Goal: Information Seeking & Learning: Learn about a topic

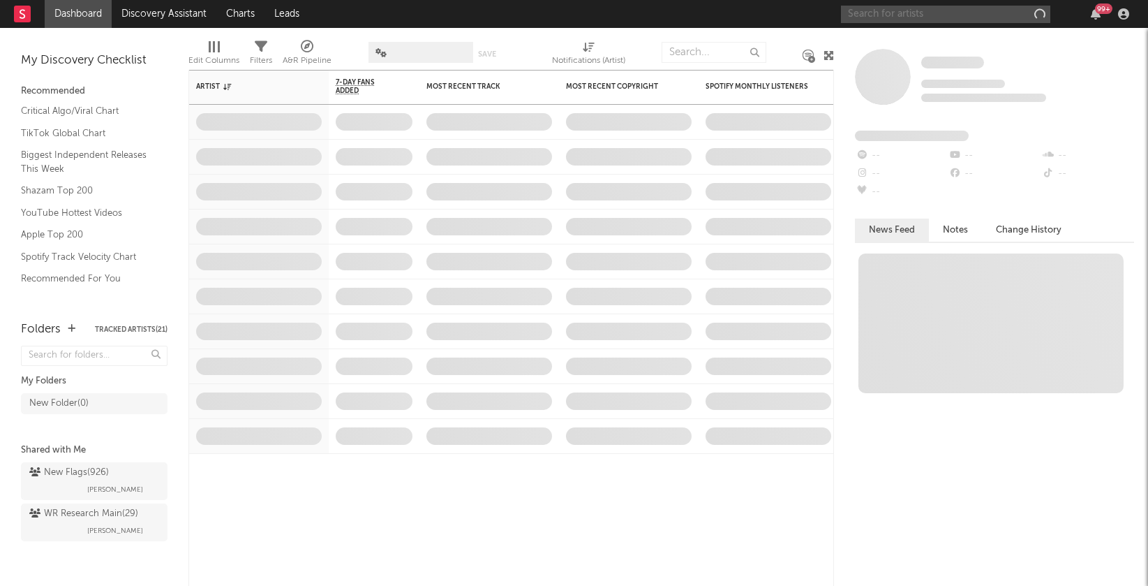
click at [917, 15] on input "text" at bounding box center [945, 14] width 209 height 17
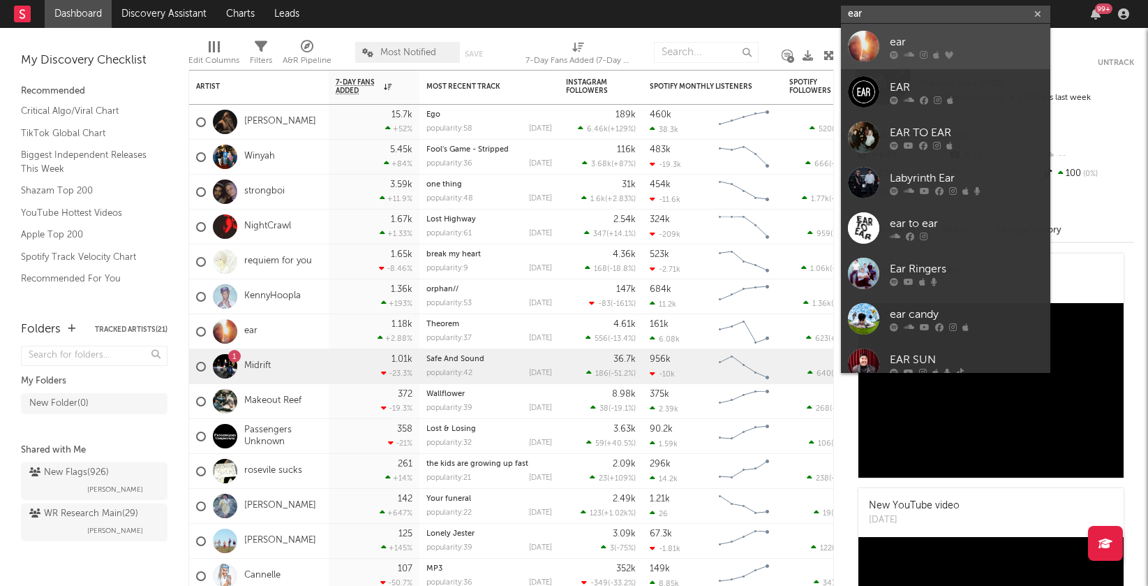
type input "ear"
click at [938, 46] on div "ear" at bounding box center [967, 41] width 154 height 17
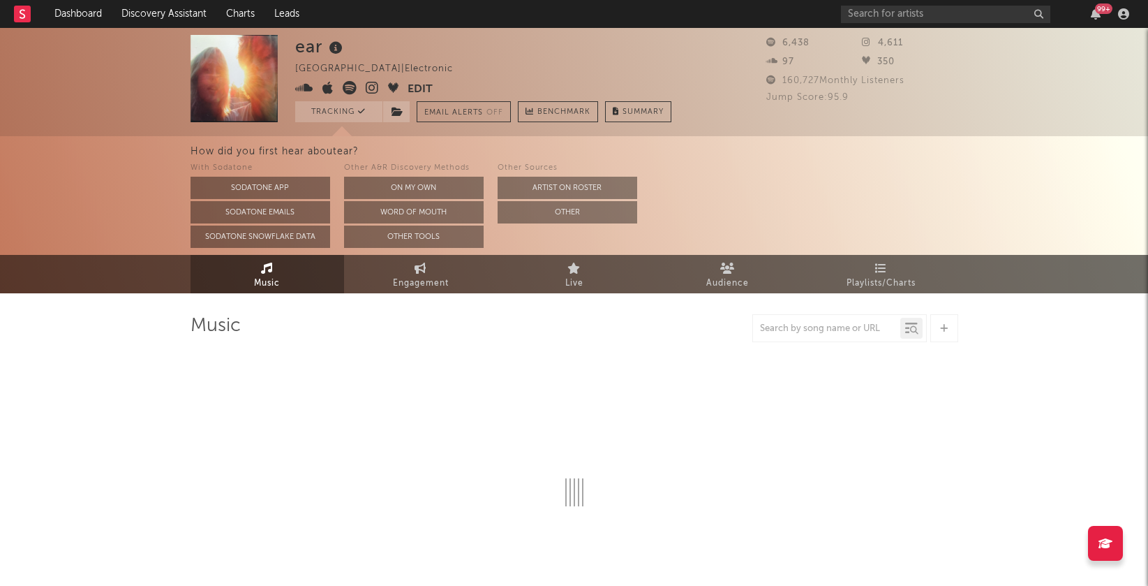
select select "1w"
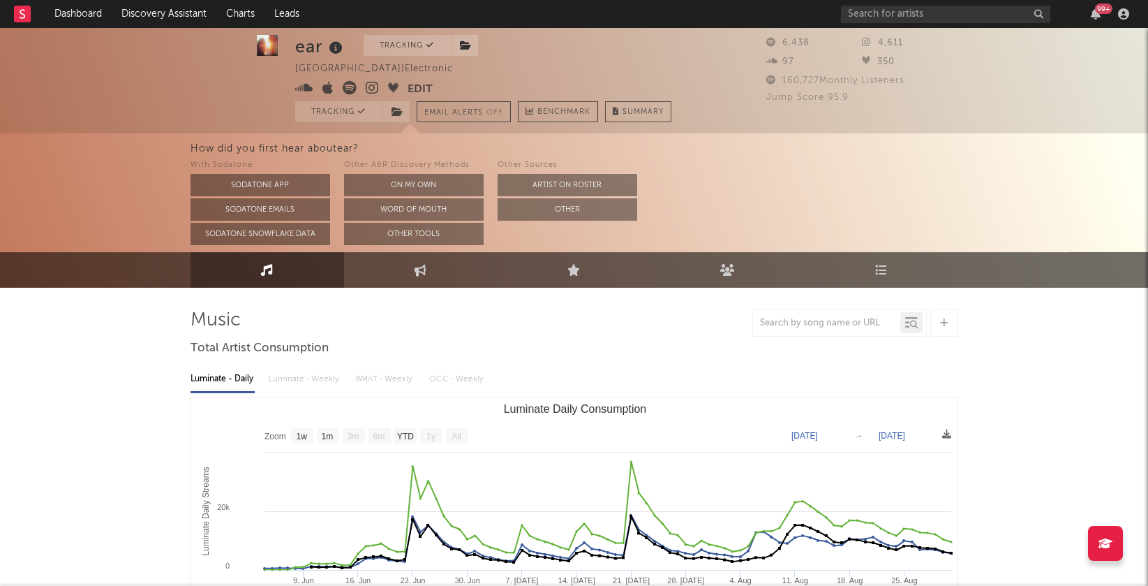
scroll to position [7, 0]
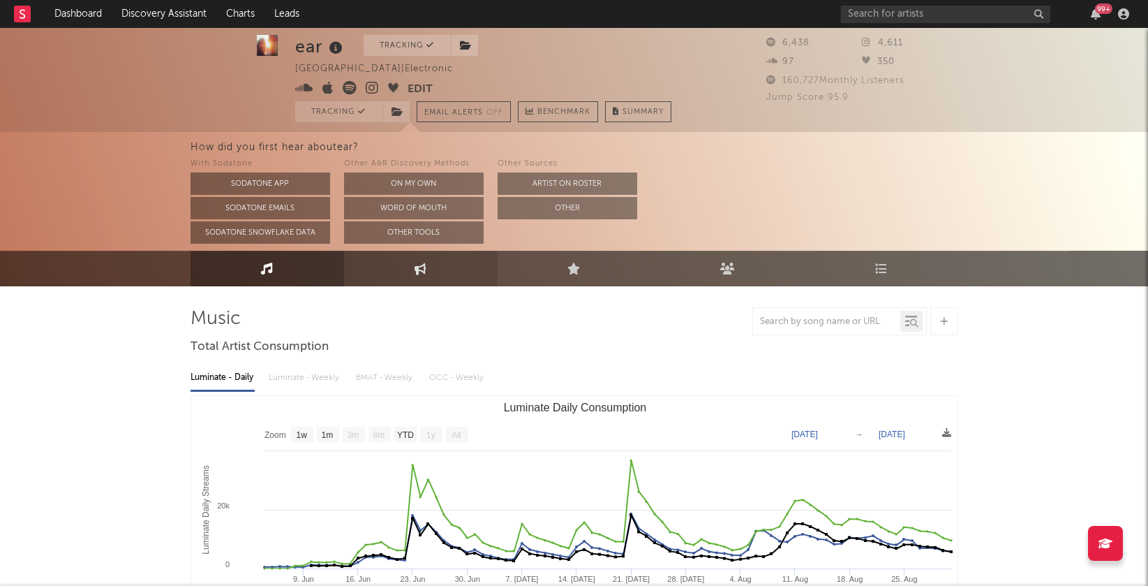
click at [435, 271] on link "Engagement" at bounding box center [421, 269] width 154 height 36
select select "1w"
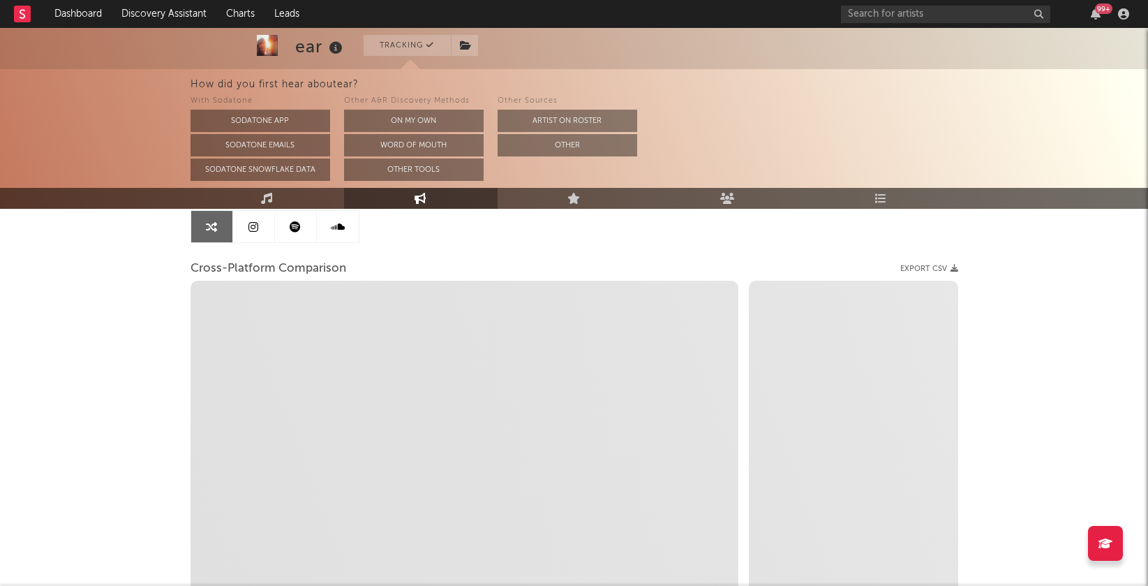
scroll to position [149, 0]
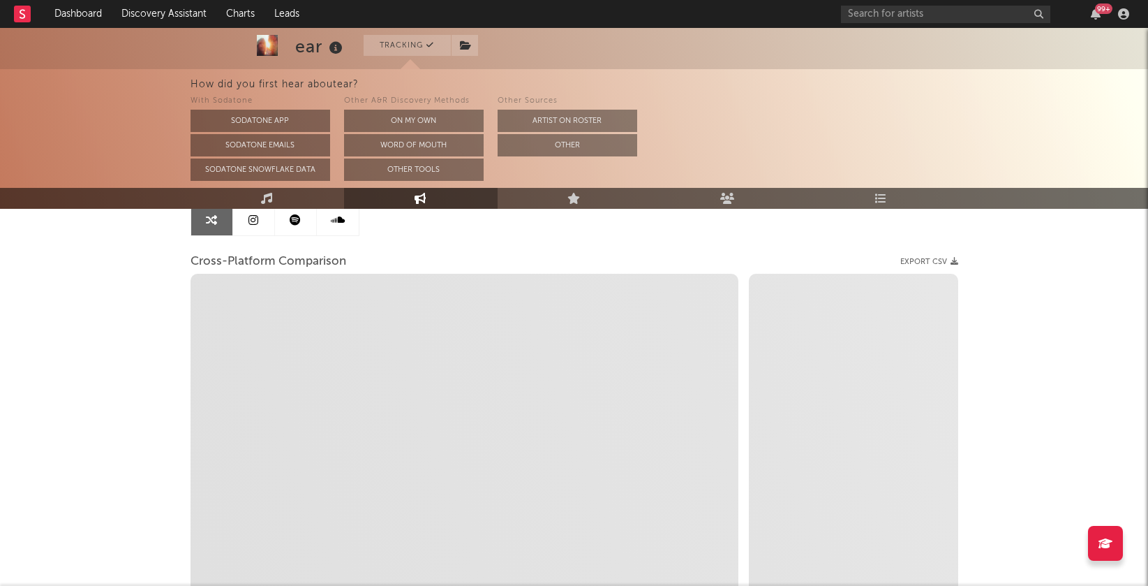
select select "1m"
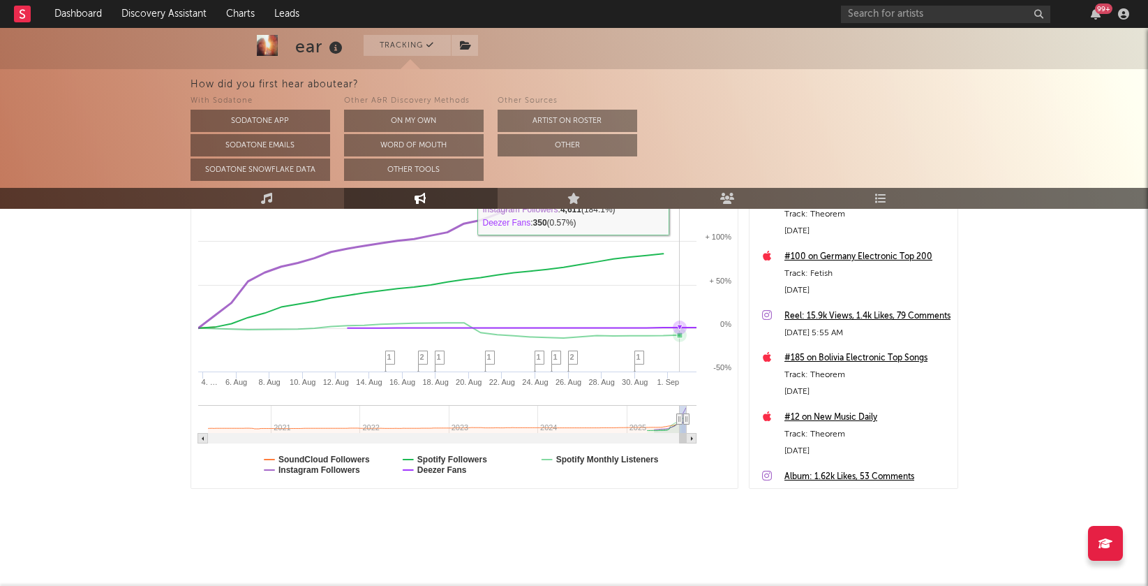
scroll to position [0, 0]
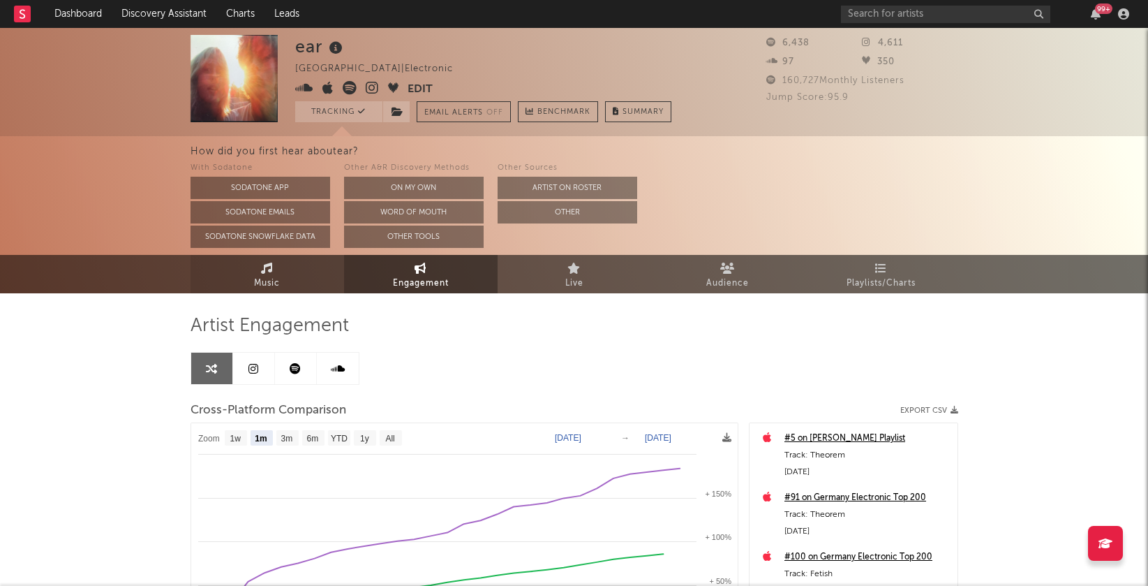
click at [273, 272] on link "Music" at bounding box center [268, 274] width 154 height 38
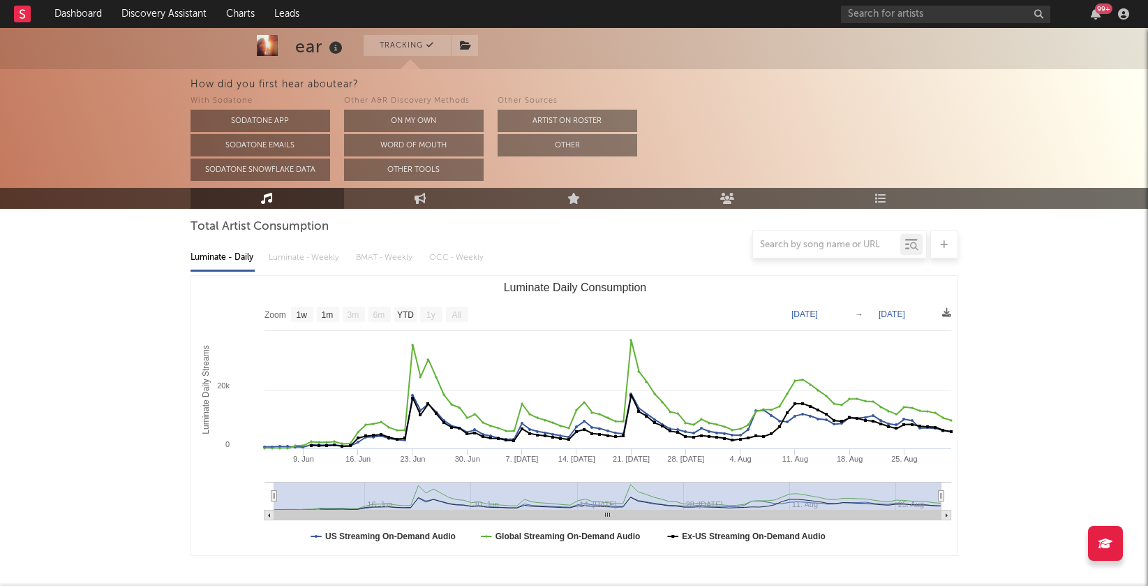
scroll to position [128, 0]
click at [408, 312] on text "YTD" at bounding box center [404, 314] width 17 height 10
click at [303, 311] on text "1w" at bounding box center [301, 314] width 11 height 10
select select "1w"
type input "[DATE]"
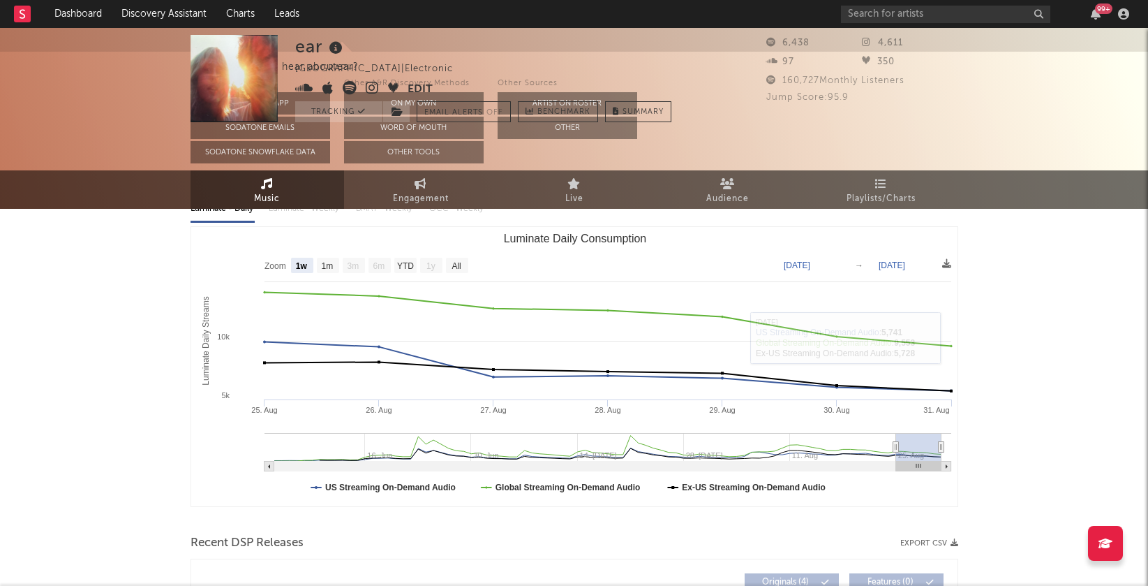
scroll to position [0, 0]
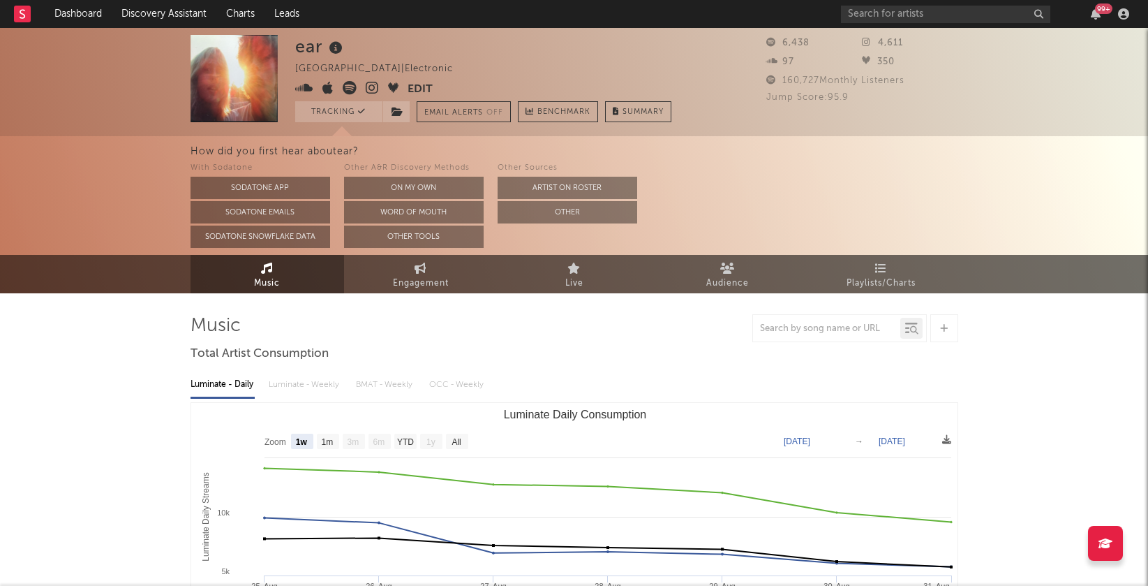
click at [368, 84] on icon at bounding box center [372, 88] width 13 height 14
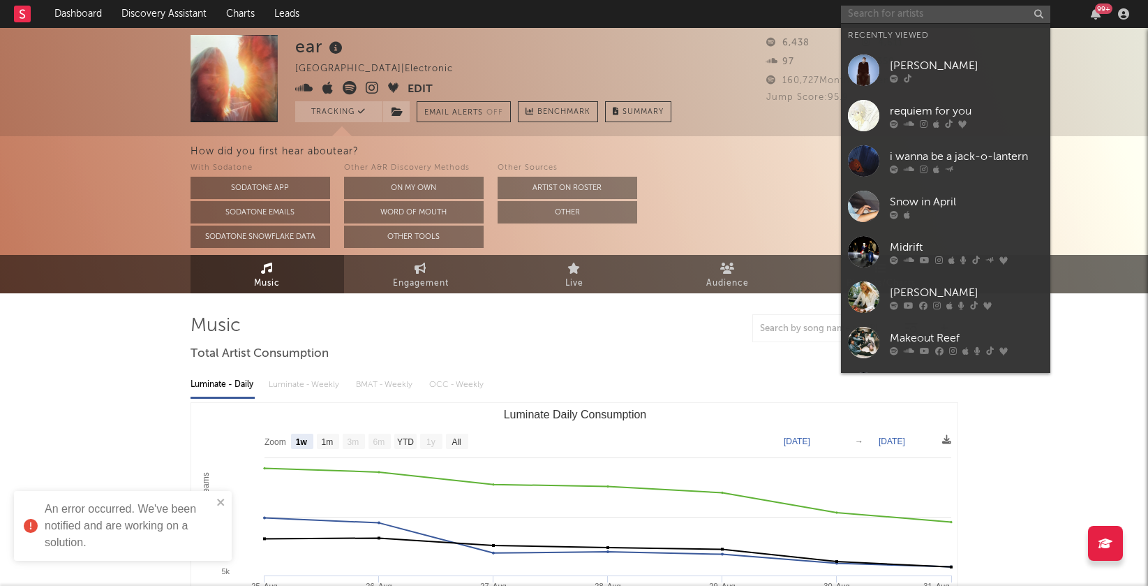
click at [909, 20] on input "text" at bounding box center [945, 14] width 209 height 17
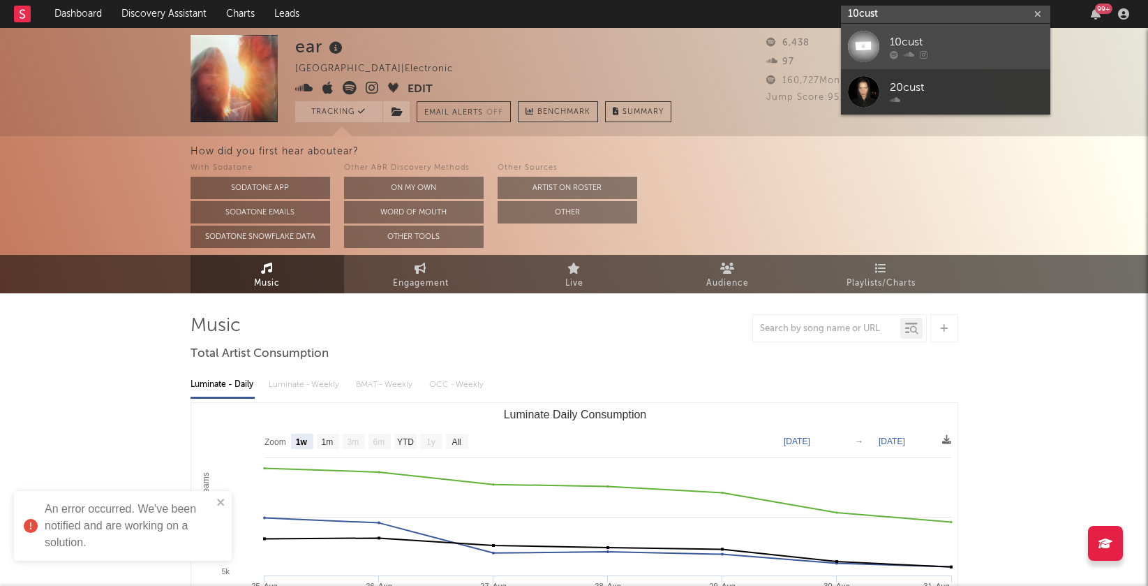
type input "10cust"
click at [934, 36] on div "10cust" at bounding box center [967, 41] width 154 height 17
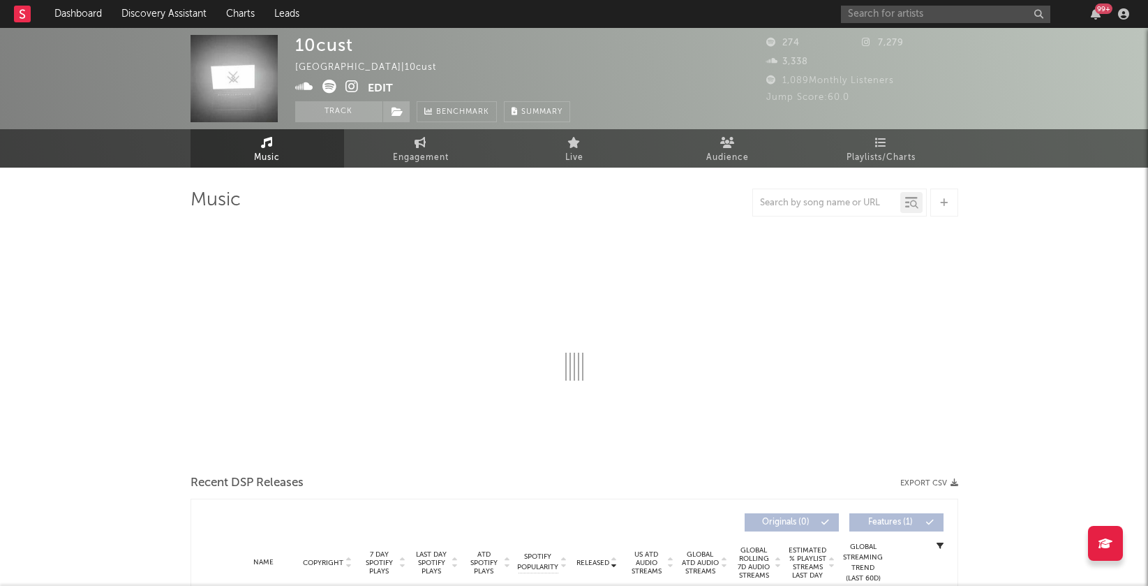
select select "1w"
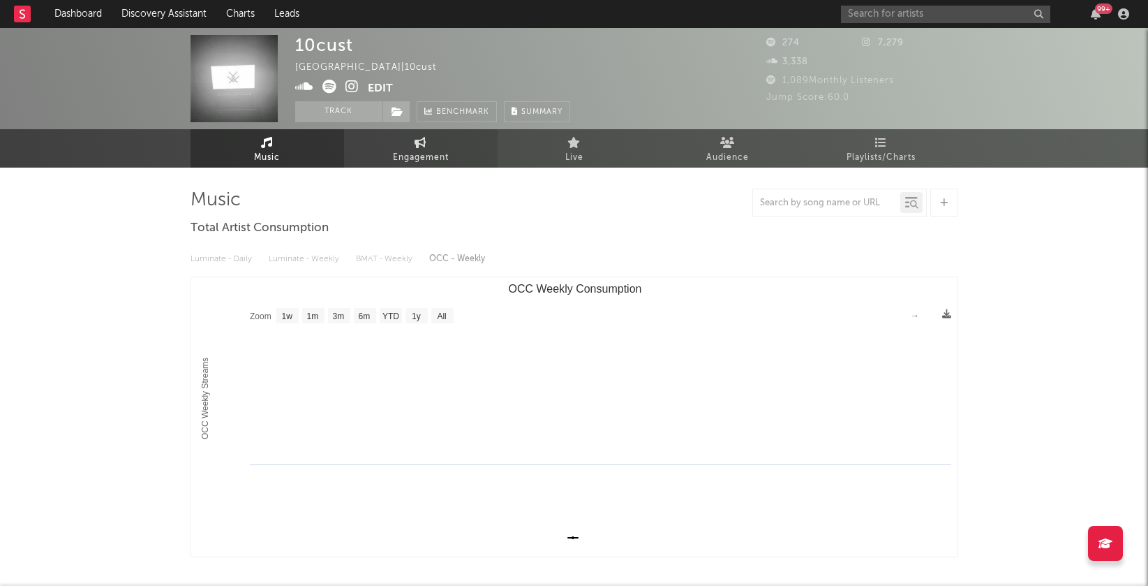
click at [438, 135] on link "Engagement" at bounding box center [421, 148] width 154 height 38
select select "1w"
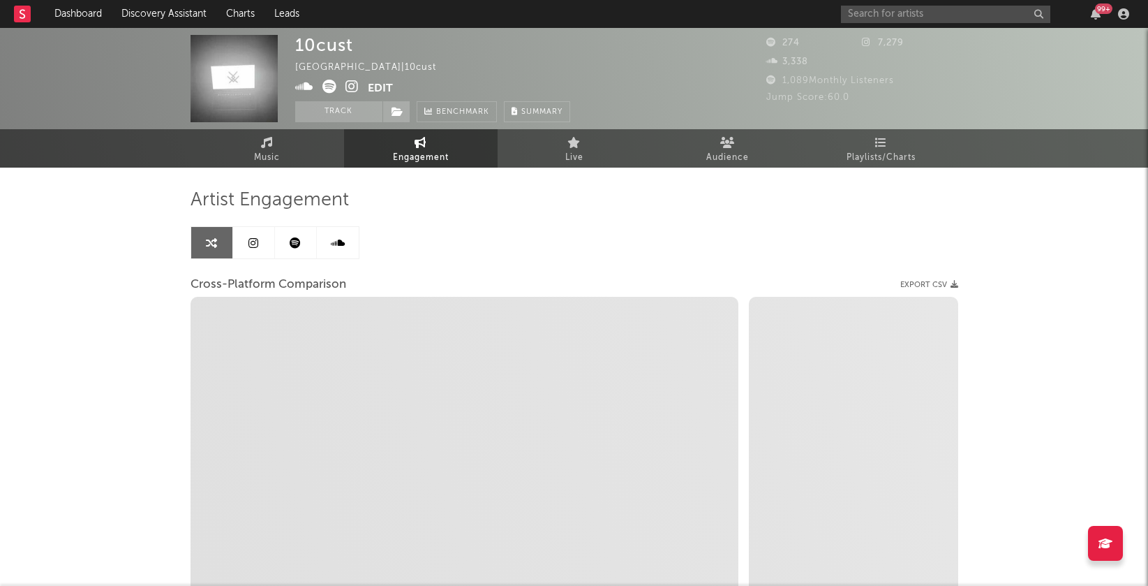
select select "1m"
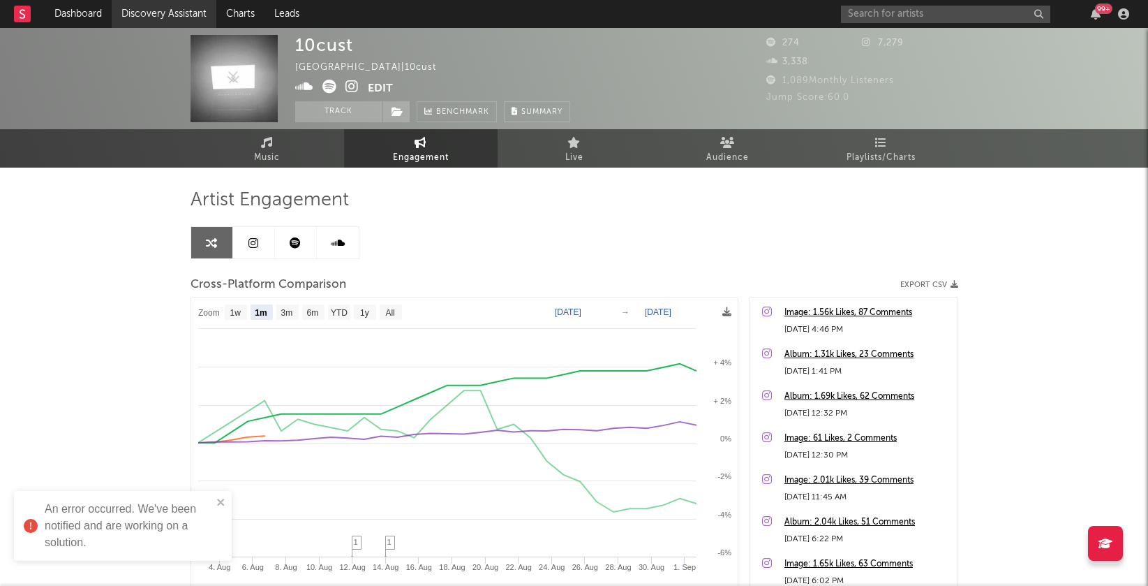
click at [163, 21] on link "Discovery Assistant" at bounding box center [164, 14] width 105 height 28
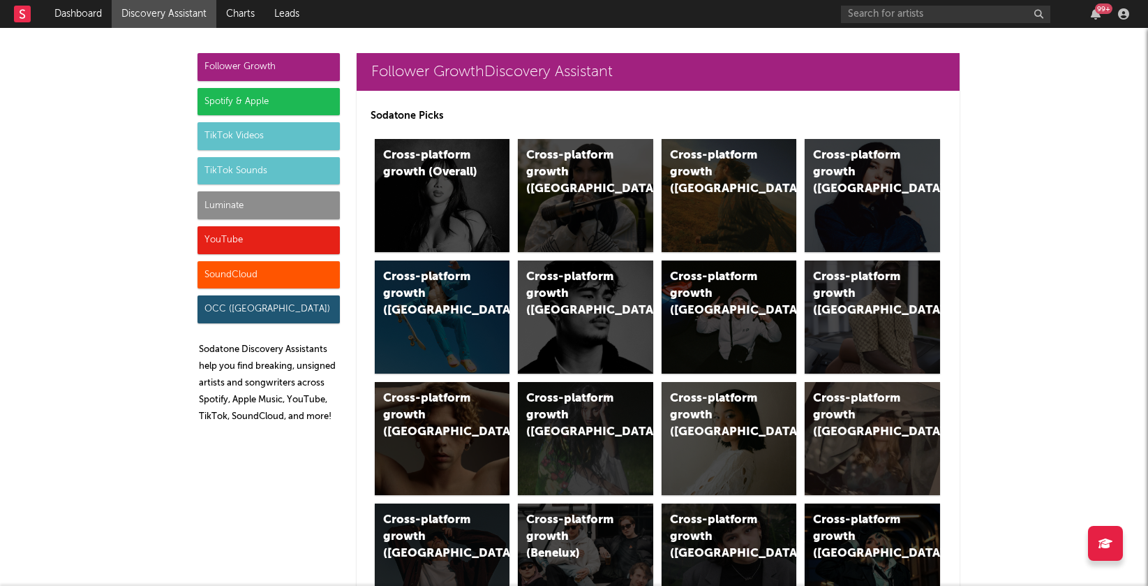
click at [303, 96] on div "Spotify & Apple" at bounding box center [269, 102] width 142 height 28
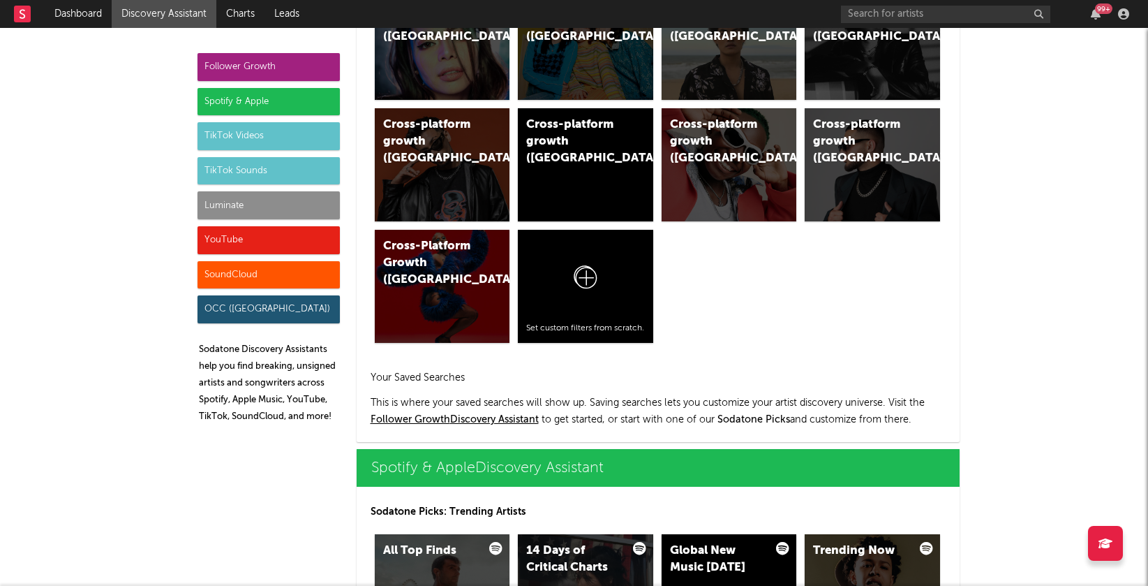
scroll to position [1394, 0]
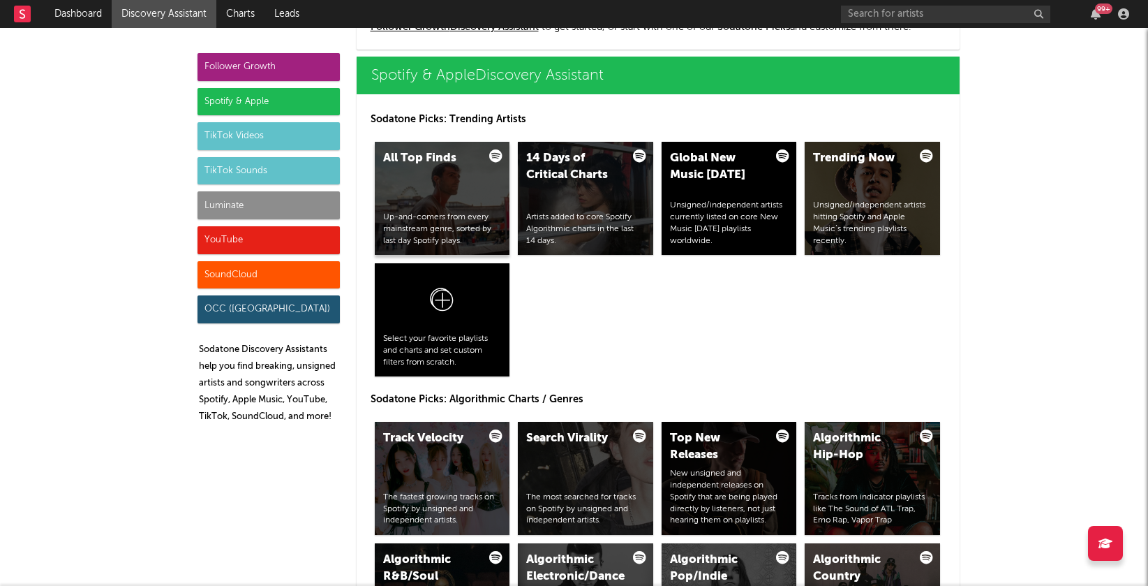
click at [448, 184] on div "All Top Finds Up-and-comers from every mainstream genre, sorted by last day Spo…" at bounding box center [442, 198] width 135 height 113
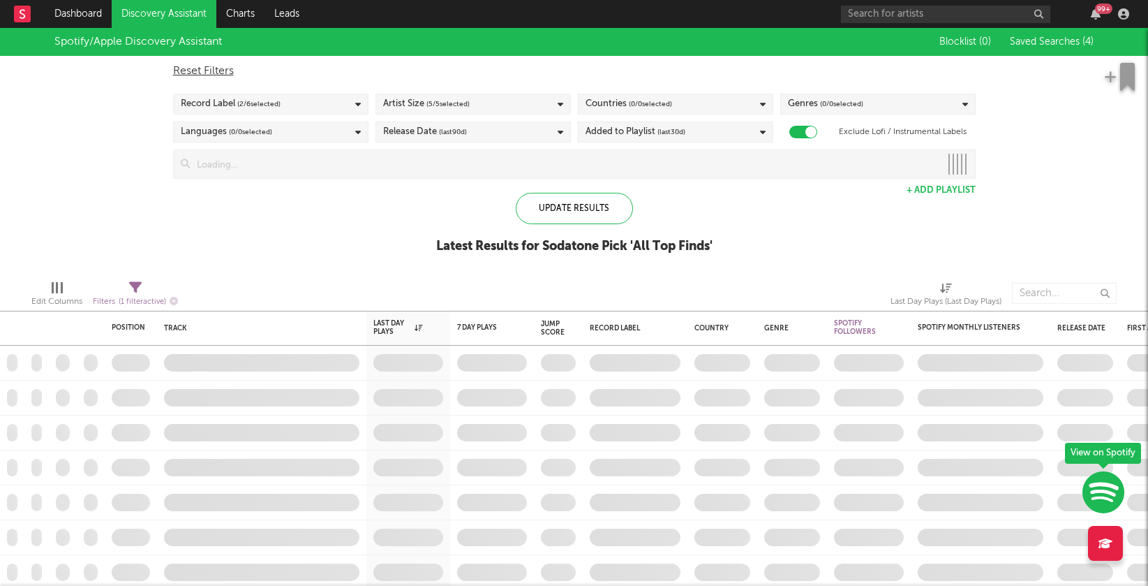
checkbox input "true"
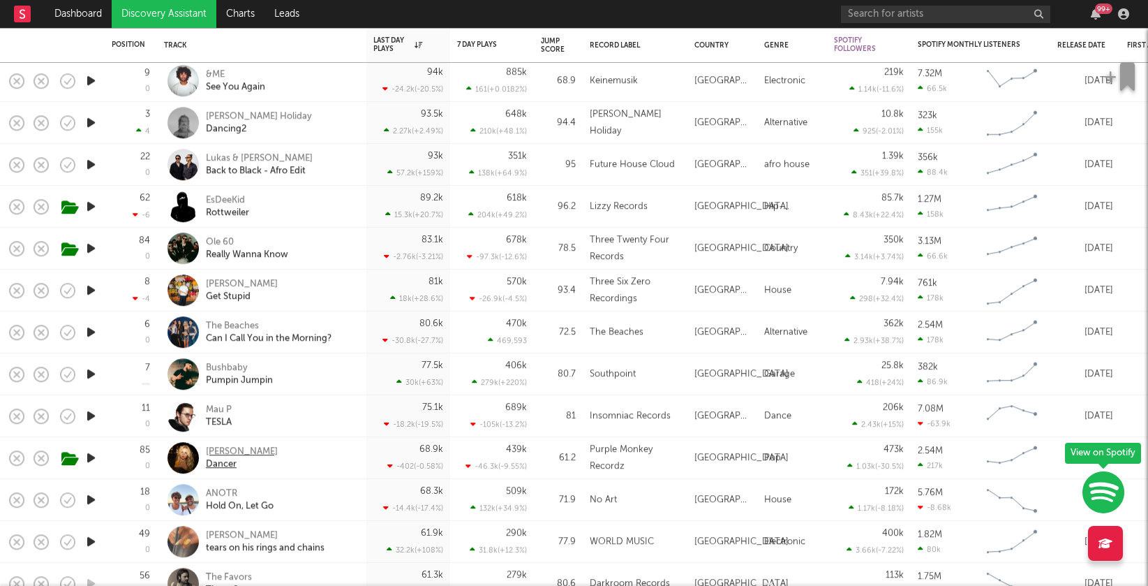
click at [248, 453] on div "[PERSON_NAME]" at bounding box center [242, 451] width 72 height 13
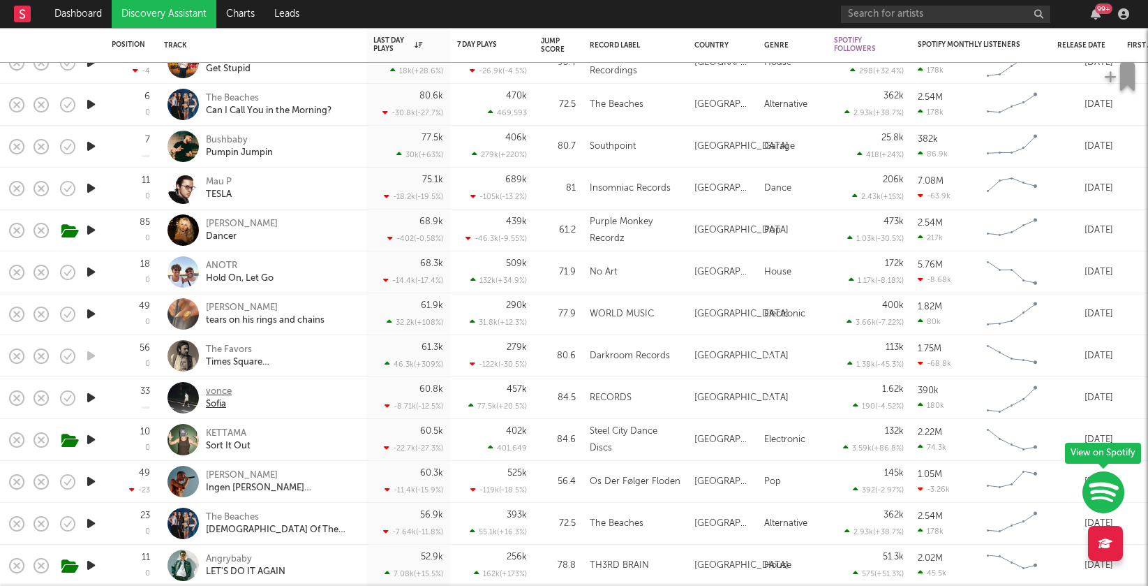
click at [223, 388] on div "vonce" at bounding box center [219, 391] width 26 height 13
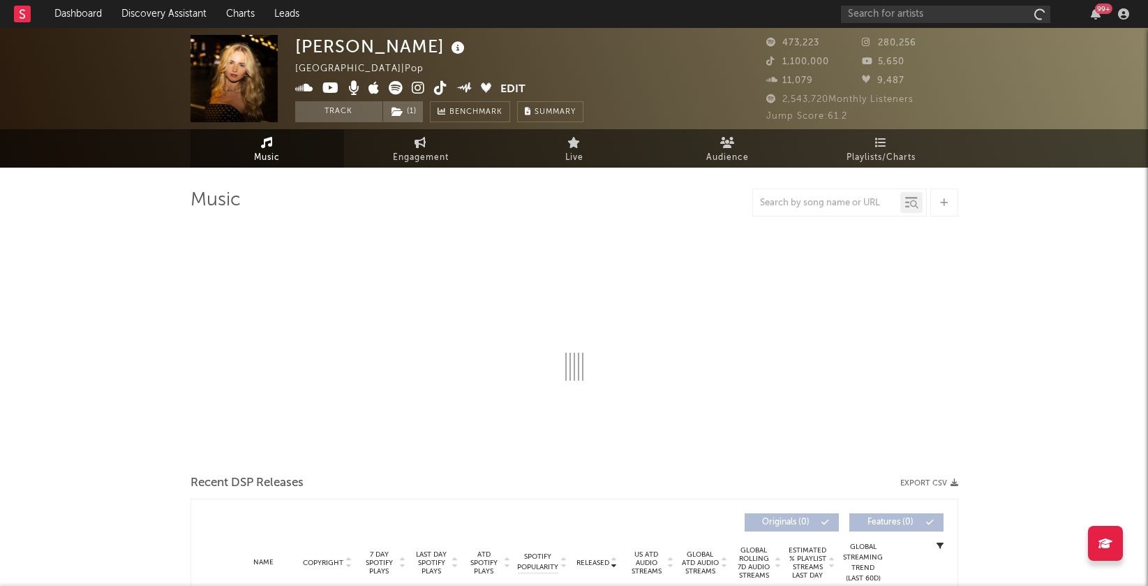
select select "6m"
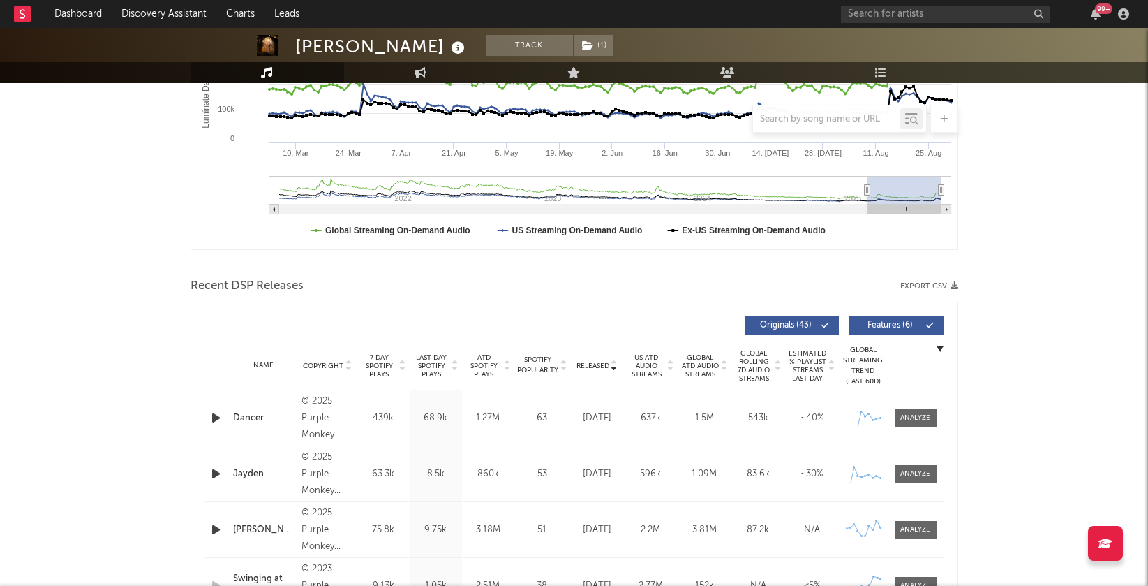
scroll to position [341, 0]
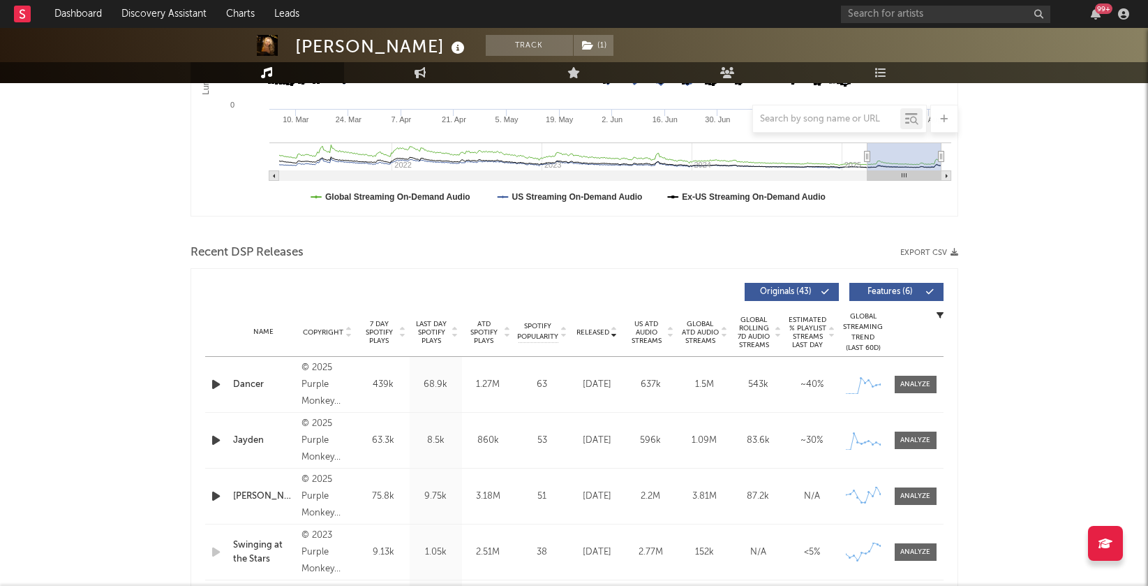
click at [612, 332] on icon at bounding box center [614, 330] width 7 height 6
click at [612, 332] on icon at bounding box center [614, 335] width 7 height 6
click at [907, 379] on div at bounding box center [915, 384] width 30 height 10
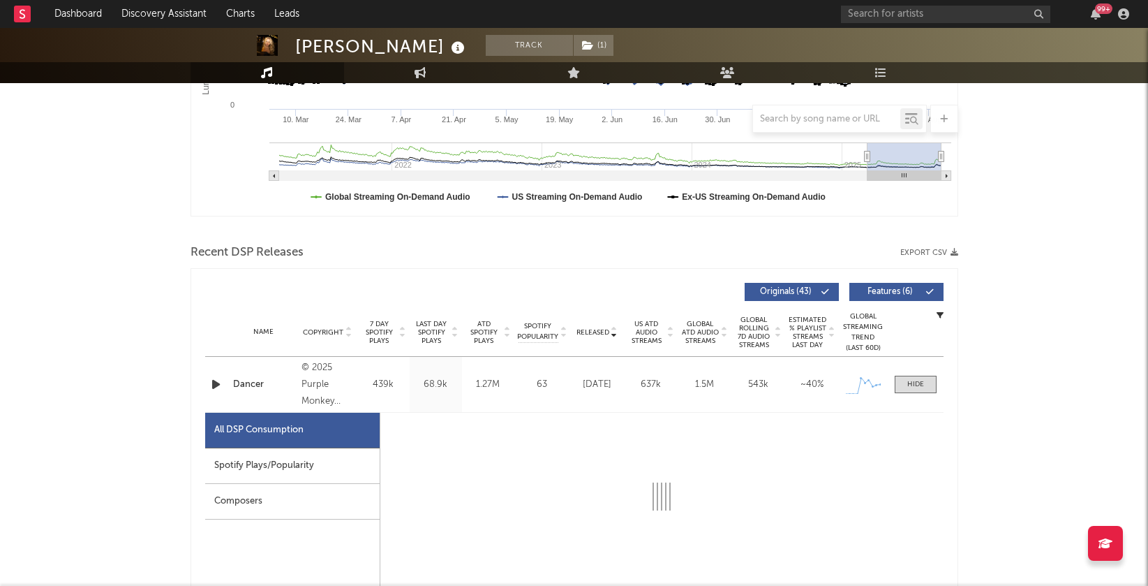
select select "1w"
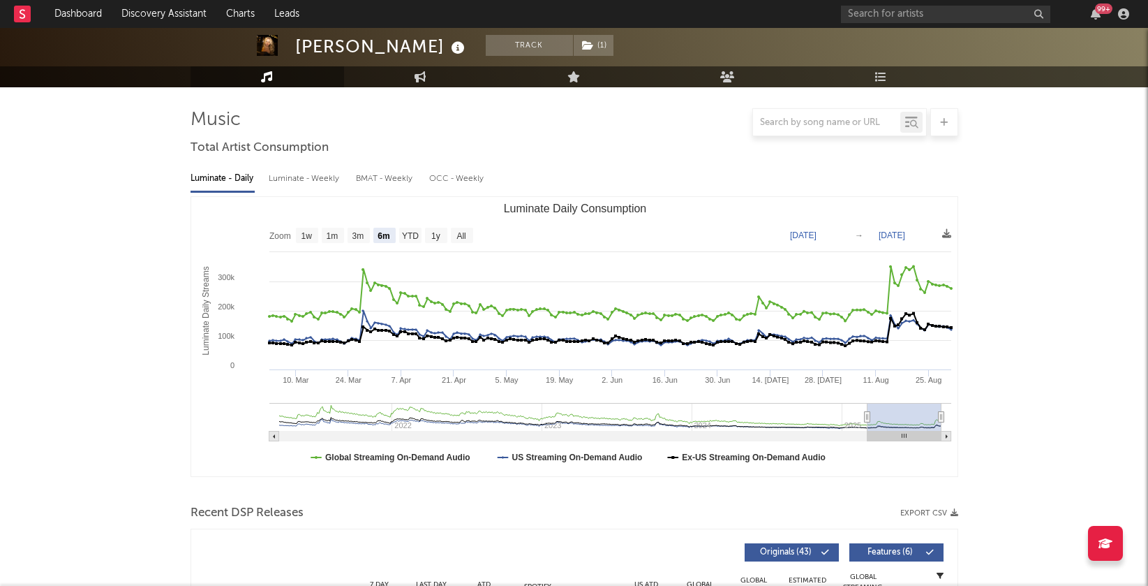
scroll to position [0, 0]
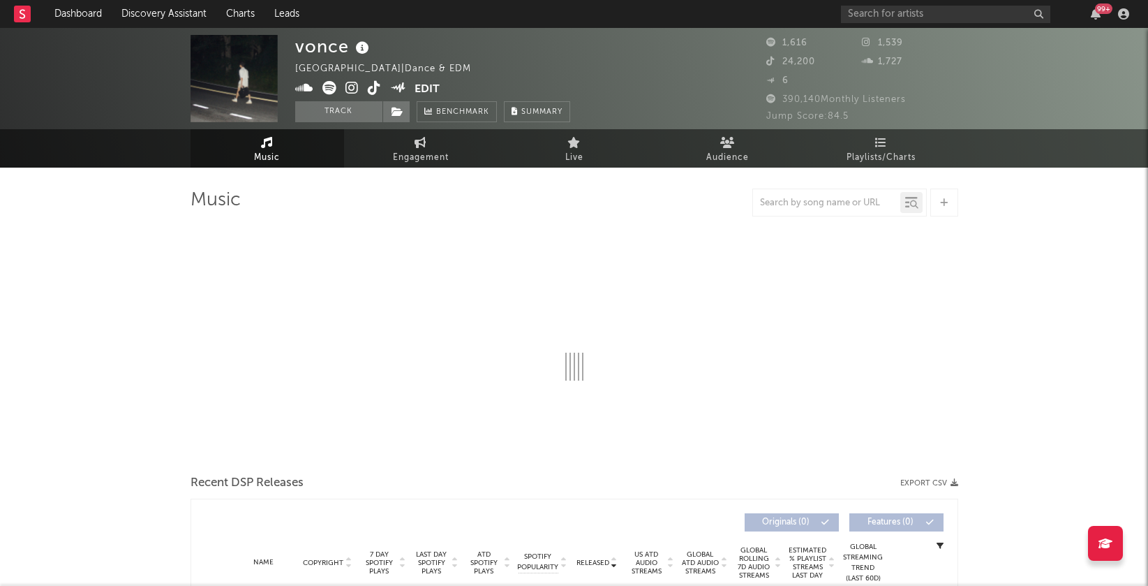
select select "1w"
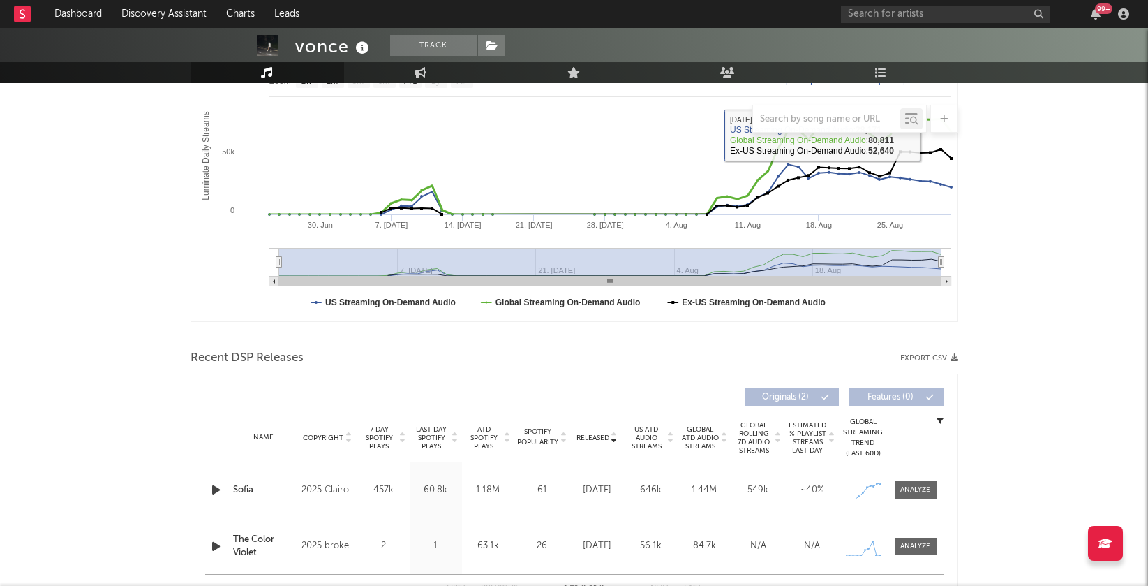
scroll to position [336, 0]
